Goal: Task Accomplishment & Management: Manage account settings

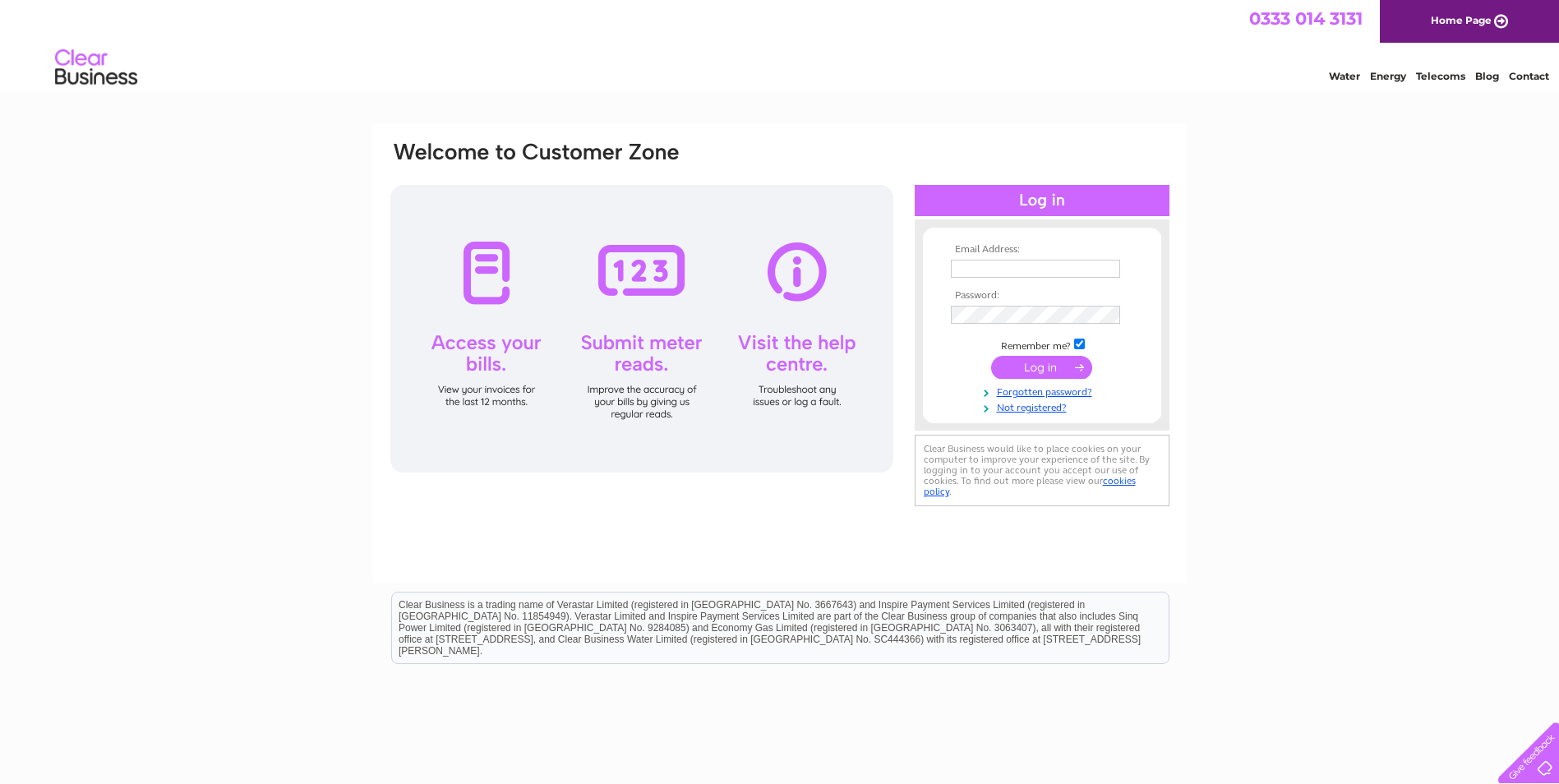
click at [980, 267] on input "text" at bounding box center [1035, 268] width 170 height 18
type input "[PERSON_NAME][EMAIL_ADDRESS][DOMAIN_NAME]"
click at [991, 358] on input "submit" at bounding box center [1041, 369] width 101 height 23
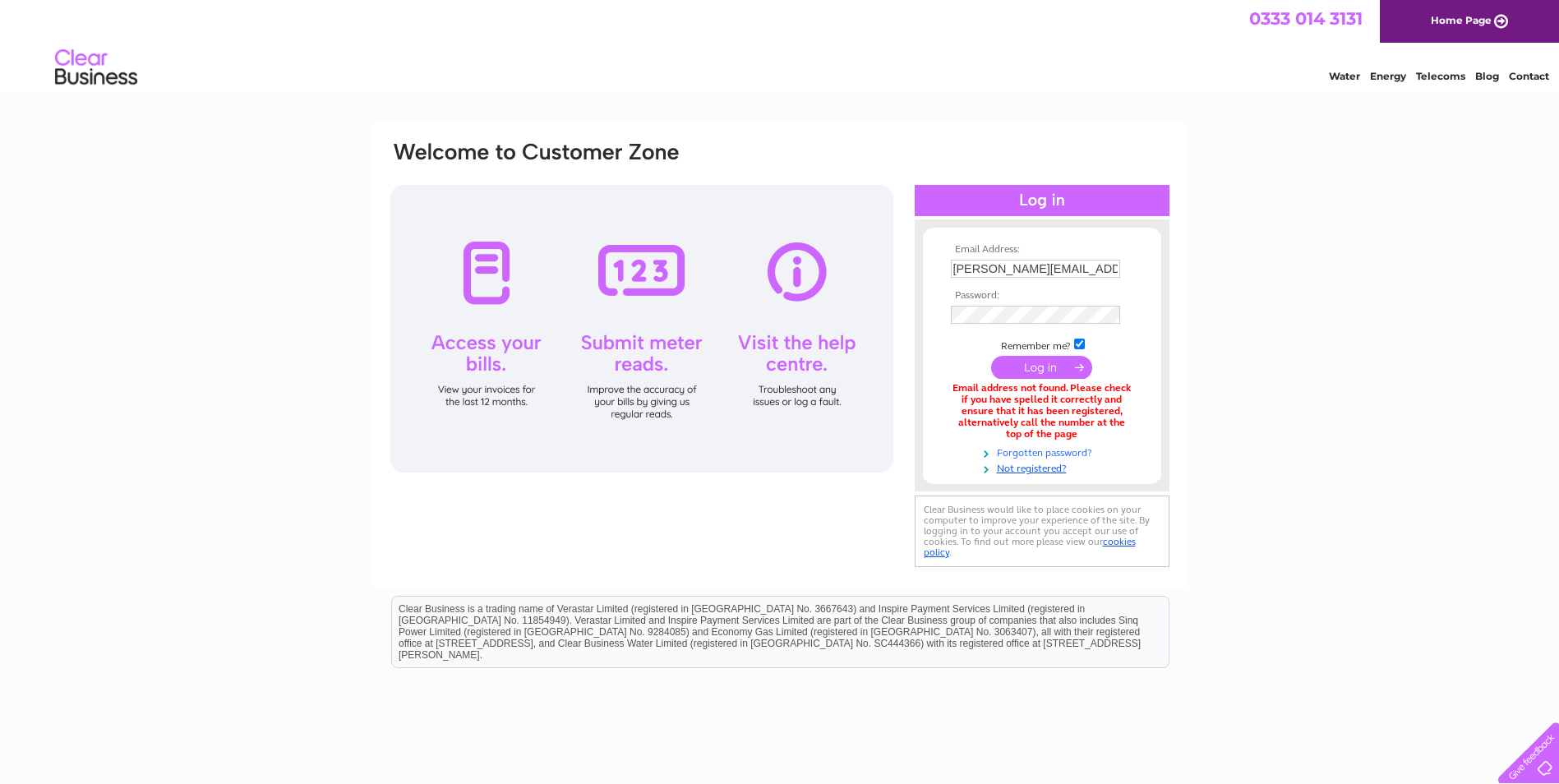
click at [1049, 455] on link "Forgotten password?" at bounding box center [1044, 452] width 186 height 16
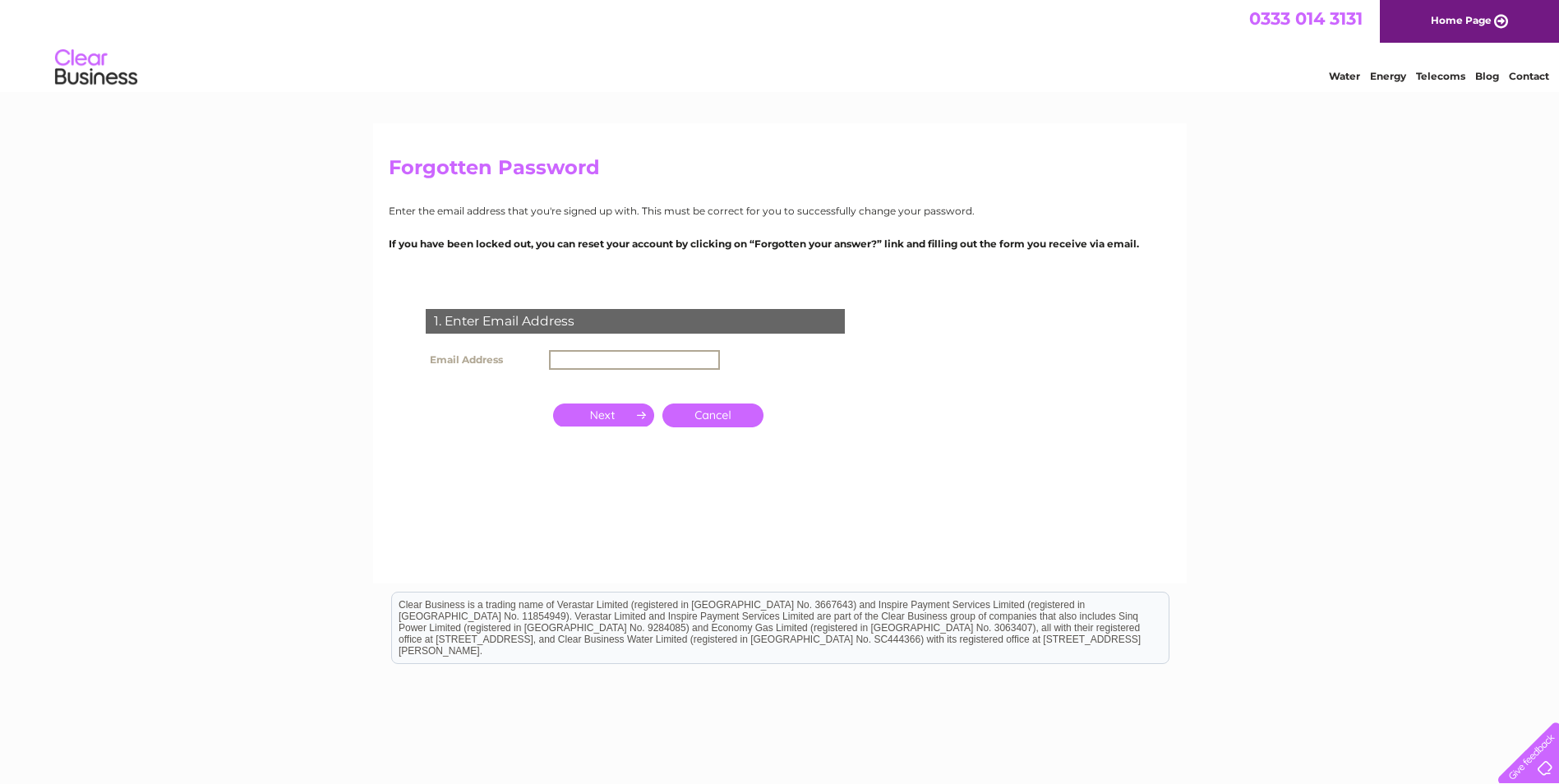
click at [578, 361] on input "text" at bounding box center [634, 360] width 171 height 19
type input "[PERSON_NAME][EMAIL_ADDRESS][DOMAIN_NAME]"
click at [628, 416] on input "button" at bounding box center [603, 413] width 101 height 23
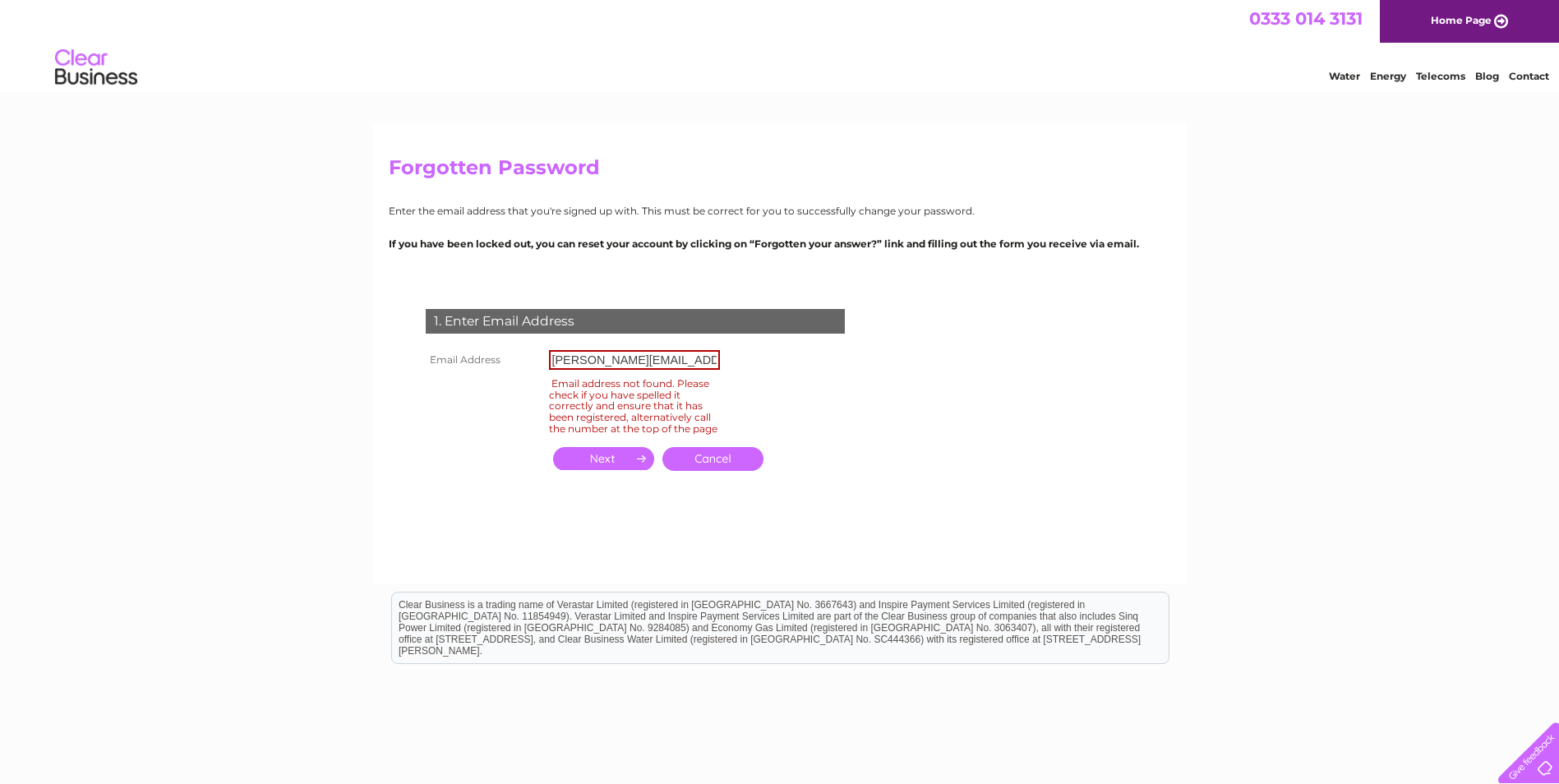
click at [612, 462] on input "button" at bounding box center [603, 458] width 101 height 23
click at [922, 461] on form "1. Enter Email Address Email Address adam@smac-online.co.uk Email address not f…" at bounding box center [780, 407] width 782 height 263
